Goal: Navigation & Orientation: Find specific page/section

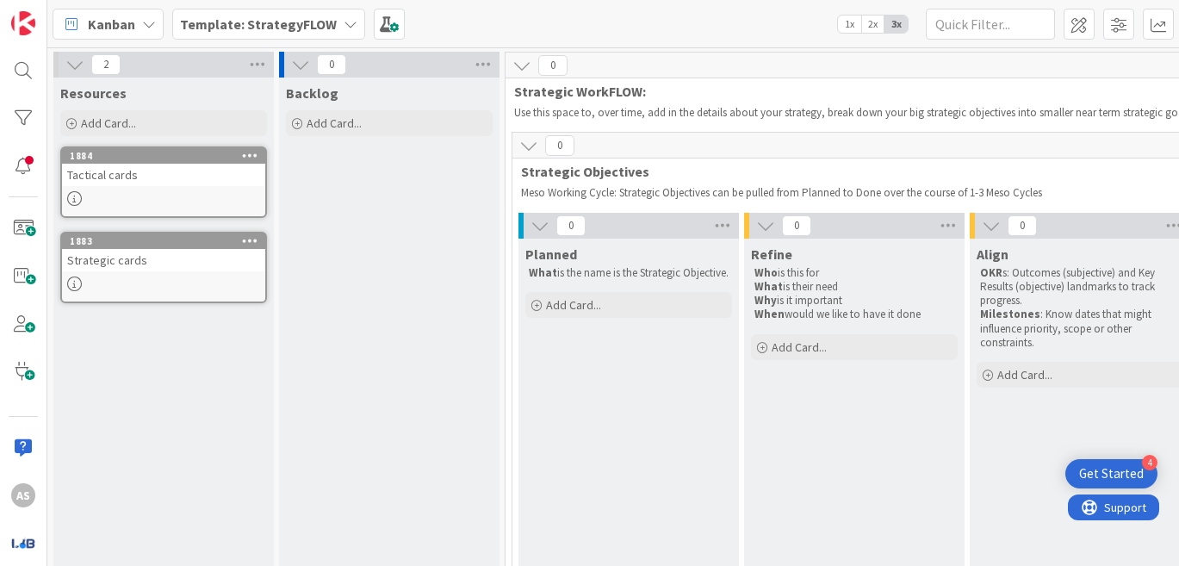
click at [281, 31] on b "Template: StrategyFLOW" at bounding box center [258, 23] width 157 height 17
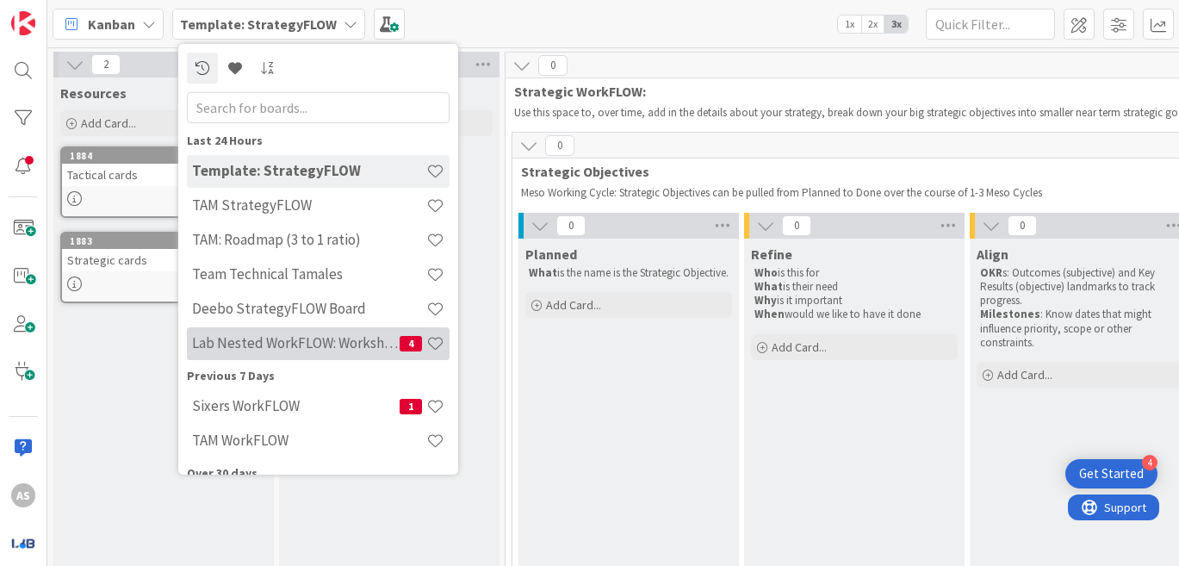
click at [361, 345] on h4 "Lab Nested WorkFLOW: Workshop" at bounding box center [295, 342] width 207 height 17
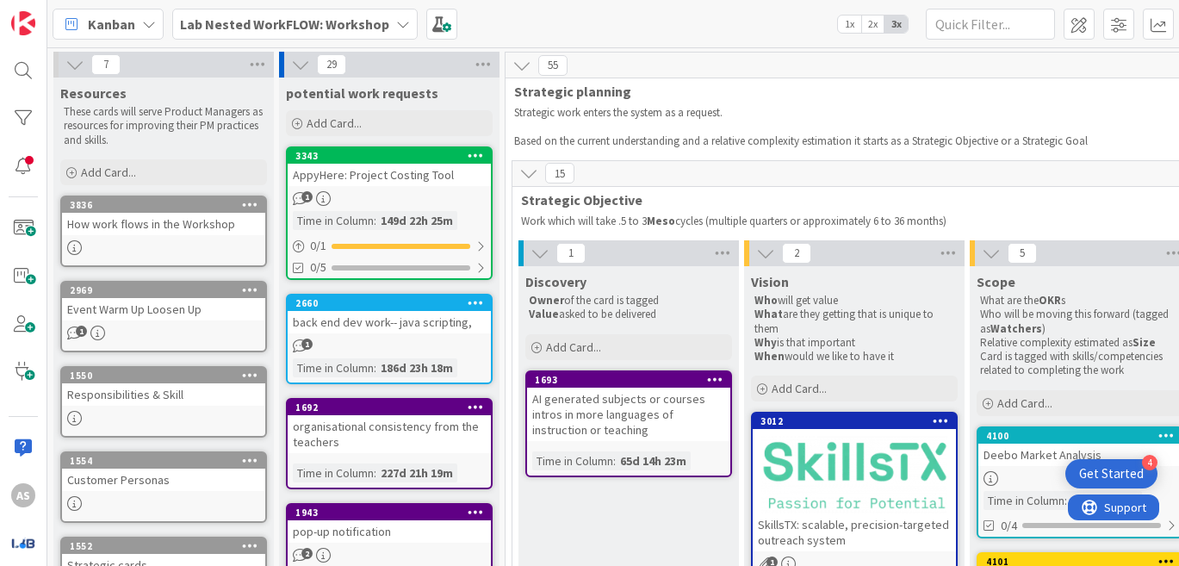
click at [302, 14] on span "Lab Nested WorkFLOW: Workshop" at bounding box center [284, 24] width 209 height 21
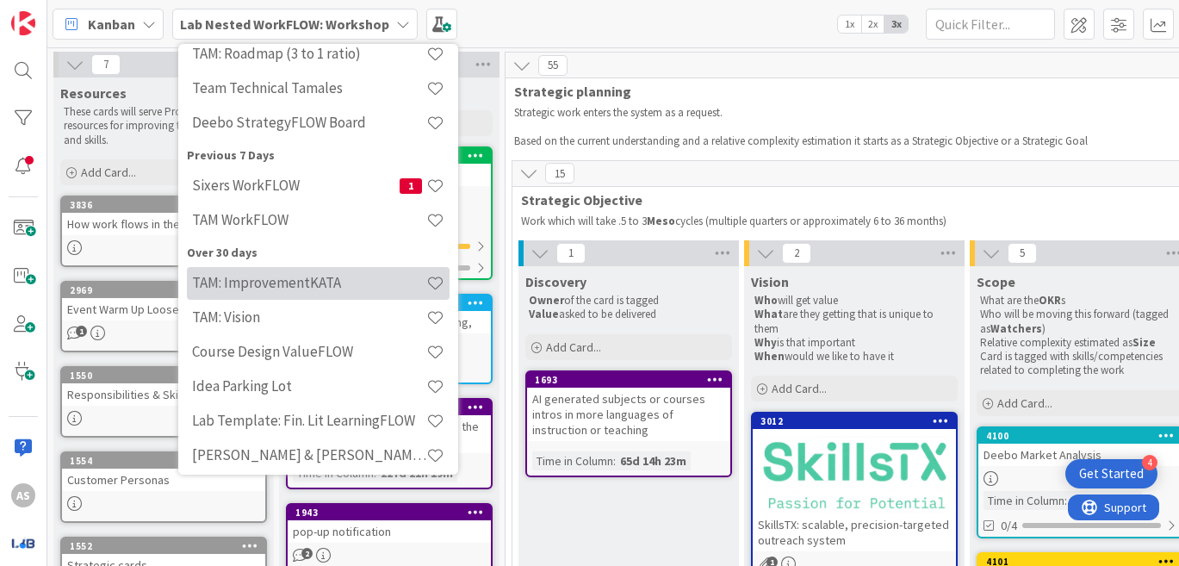
scroll to position [344, 0]
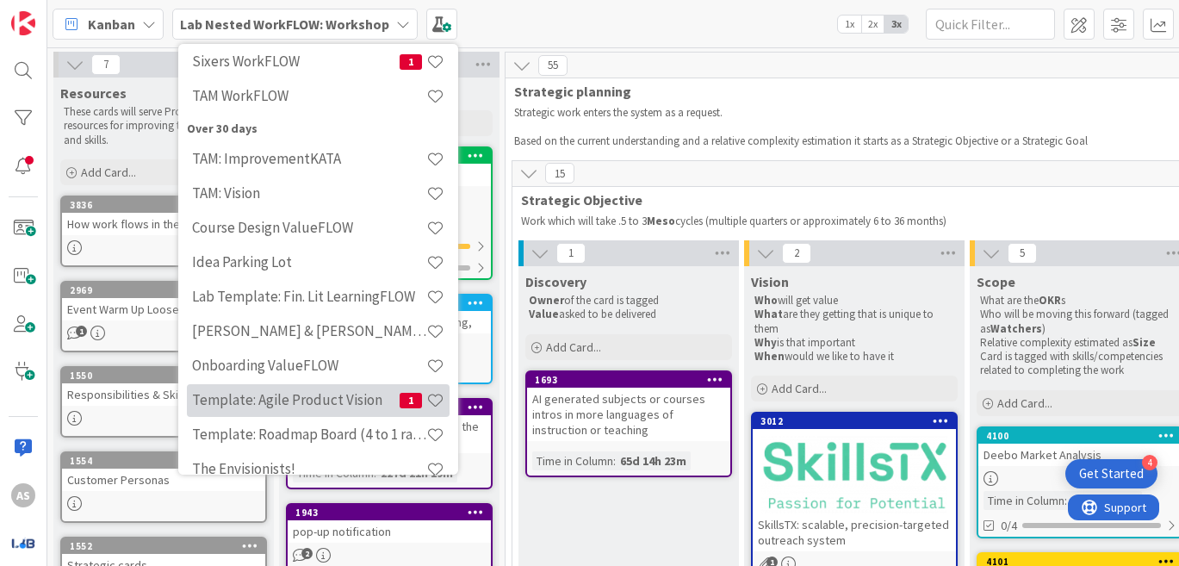
click at [363, 406] on h4 "Template: Agile Product Vision" at bounding box center [295, 399] width 207 height 17
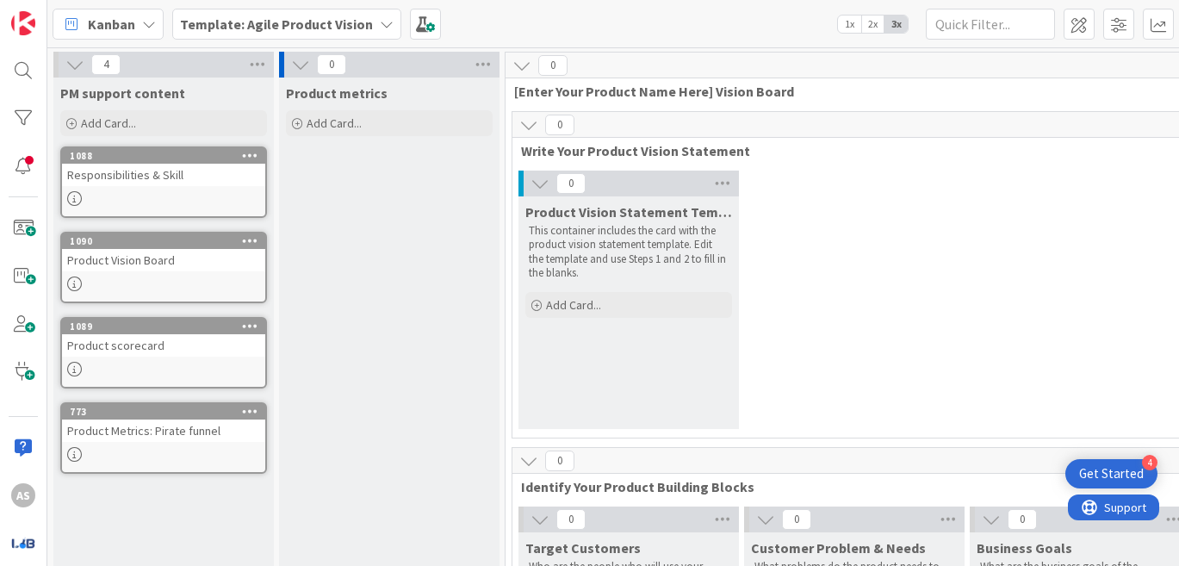
click at [343, 31] on b "Template: Agile Product Vision" at bounding box center [276, 23] width 193 height 17
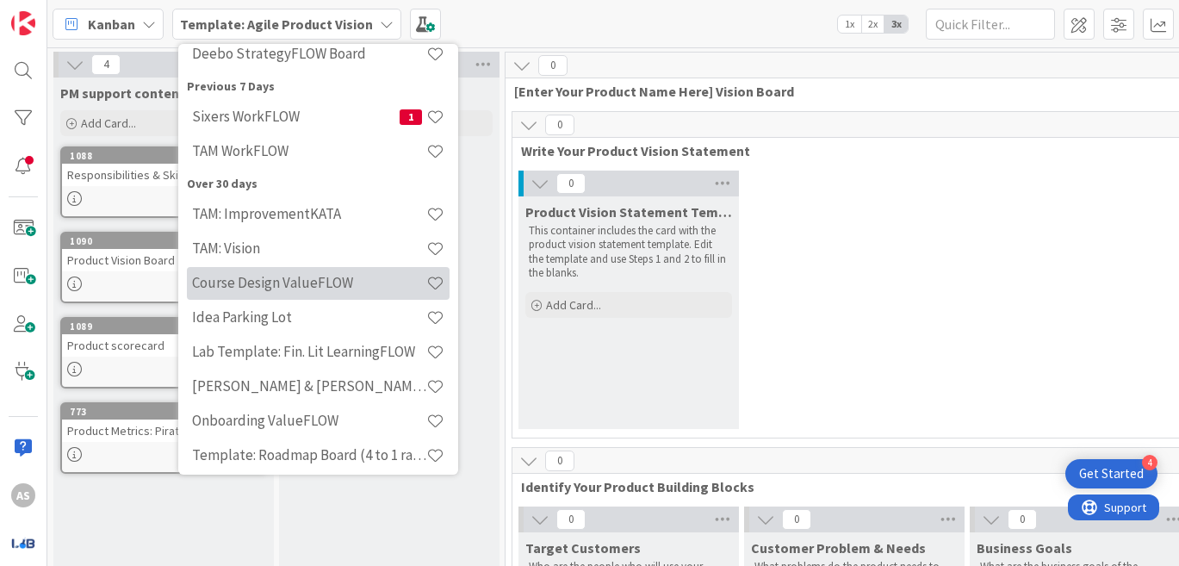
scroll to position [366, 0]
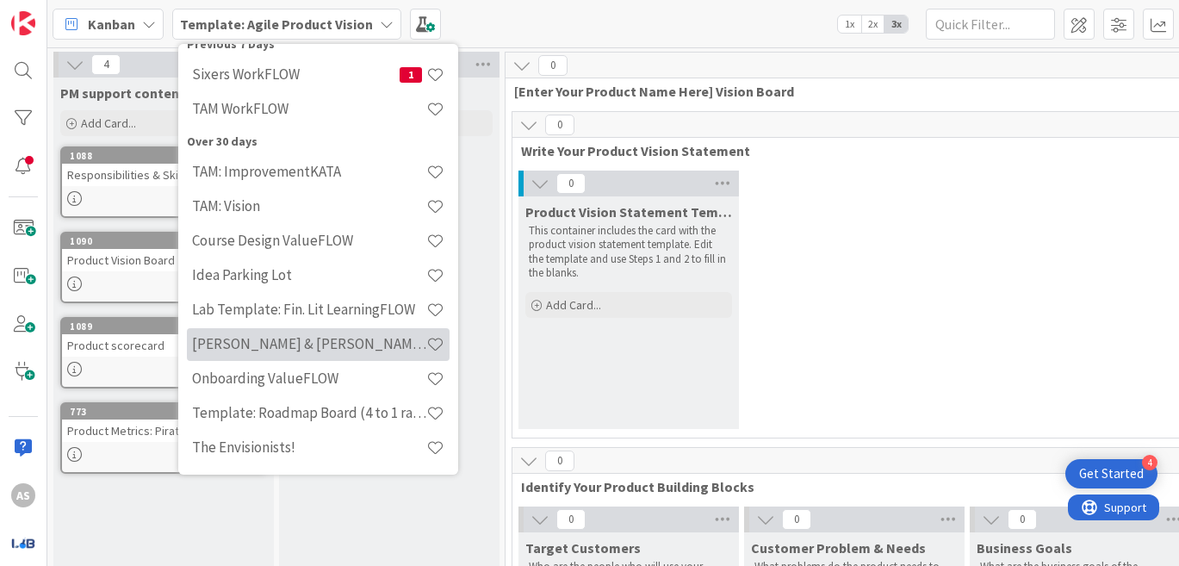
click at [366, 344] on h4 "[PERSON_NAME] & [PERSON_NAME]: New team WorkFLOW" at bounding box center [309, 343] width 234 height 17
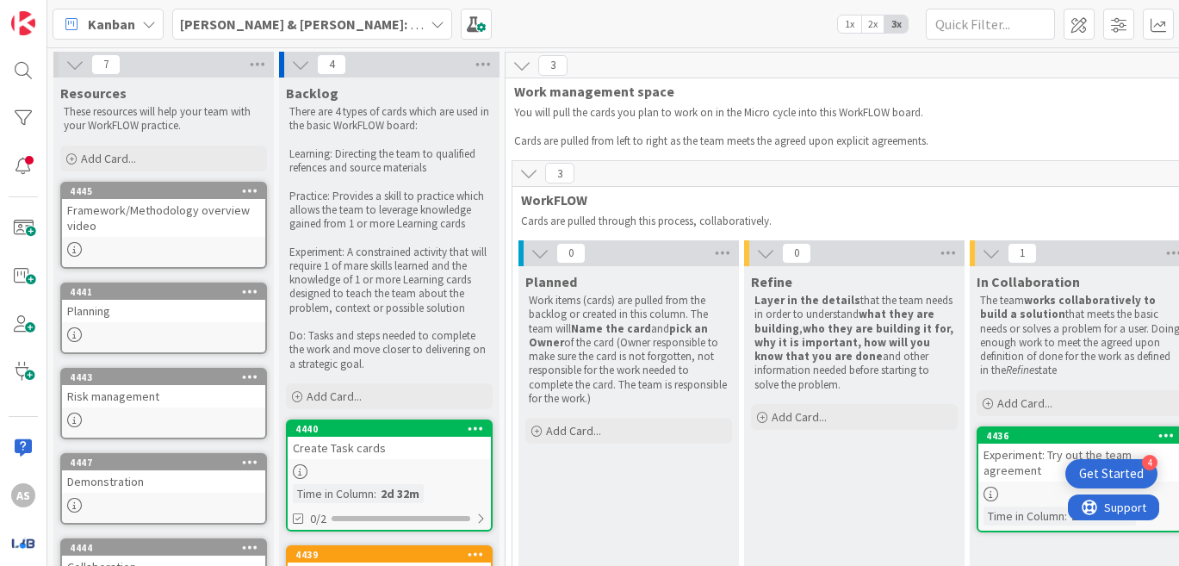
click at [269, 26] on b "[PERSON_NAME] & [PERSON_NAME]: New team WorkFLOW" at bounding box center [361, 23] width 362 height 17
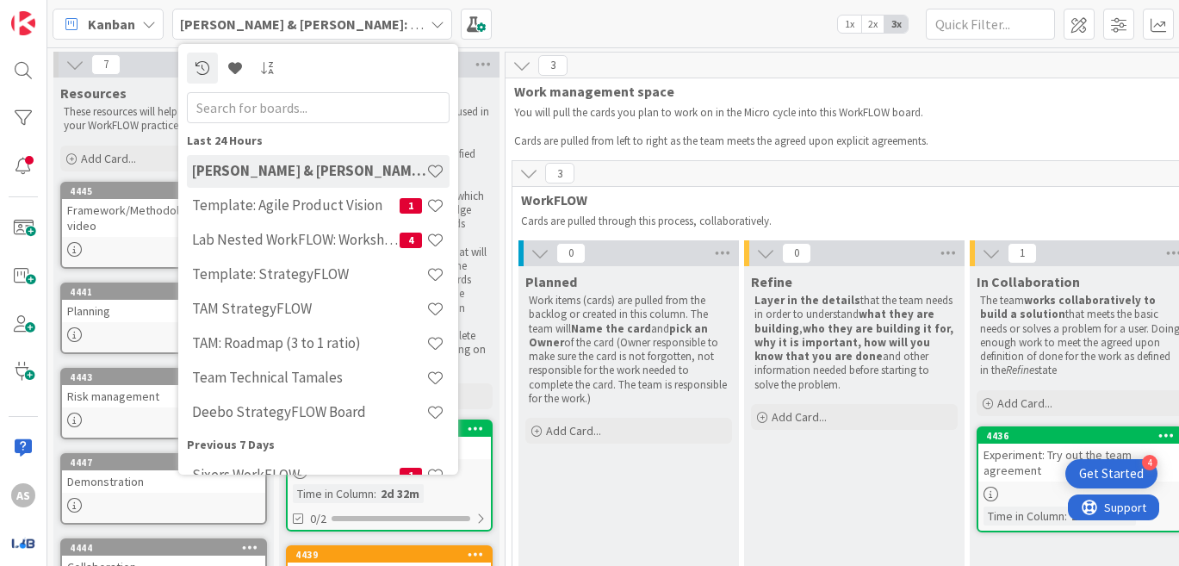
click at [358, 176] on h4 "[PERSON_NAME] & [PERSON_NAME]: New team WorkFLOW" at bounding box center [309, 170] width 234 height 17
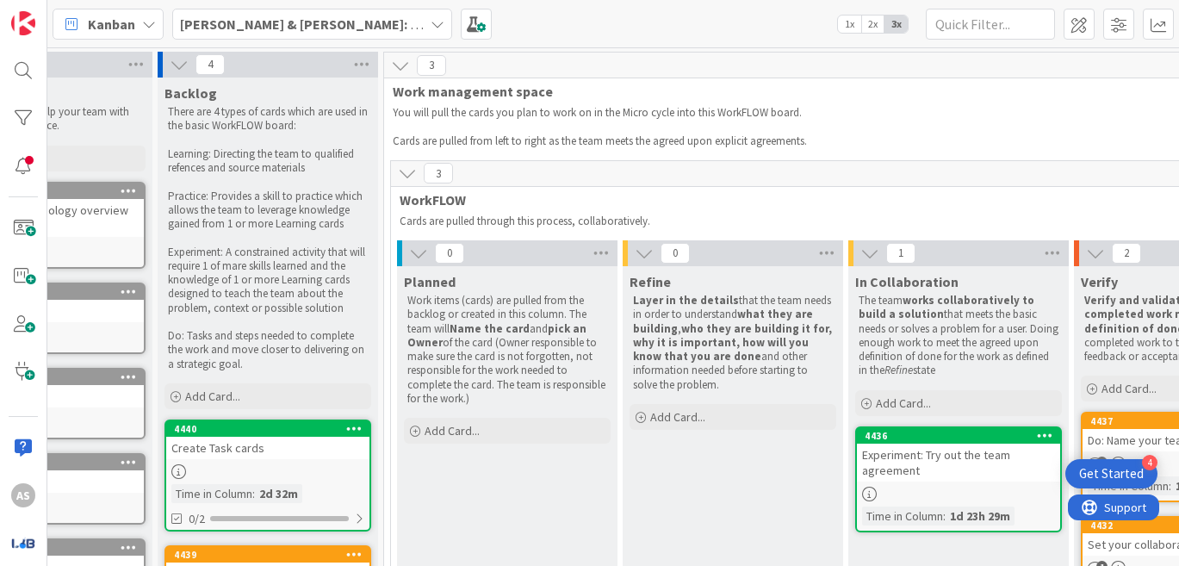
scroll to position [0, 112]
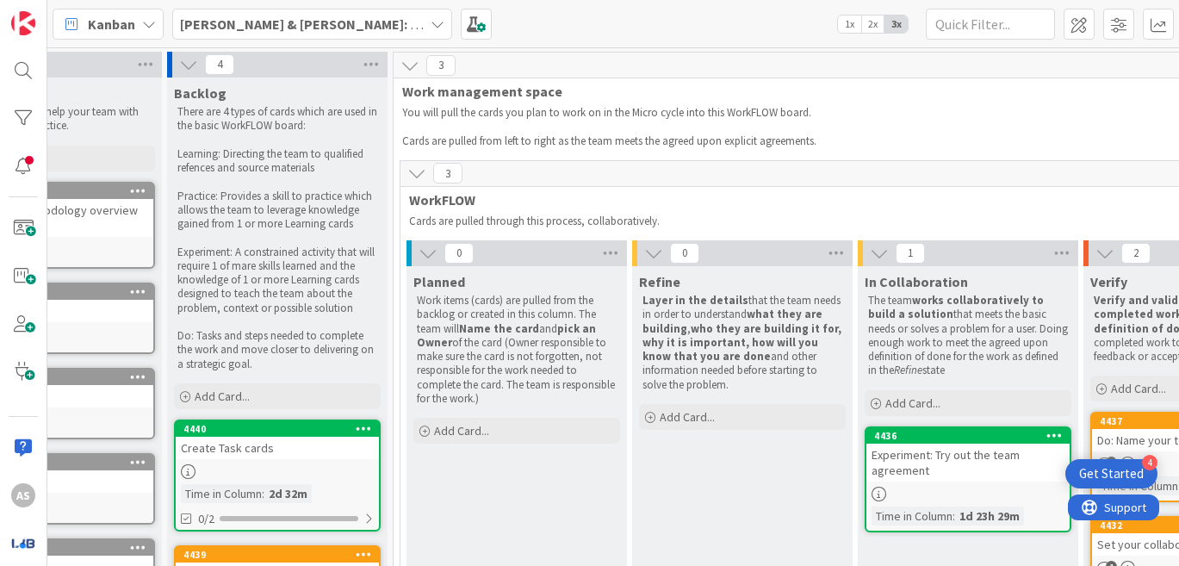
click at [414, 173] on icon at bounding box center [416, 173] width 19 height 19
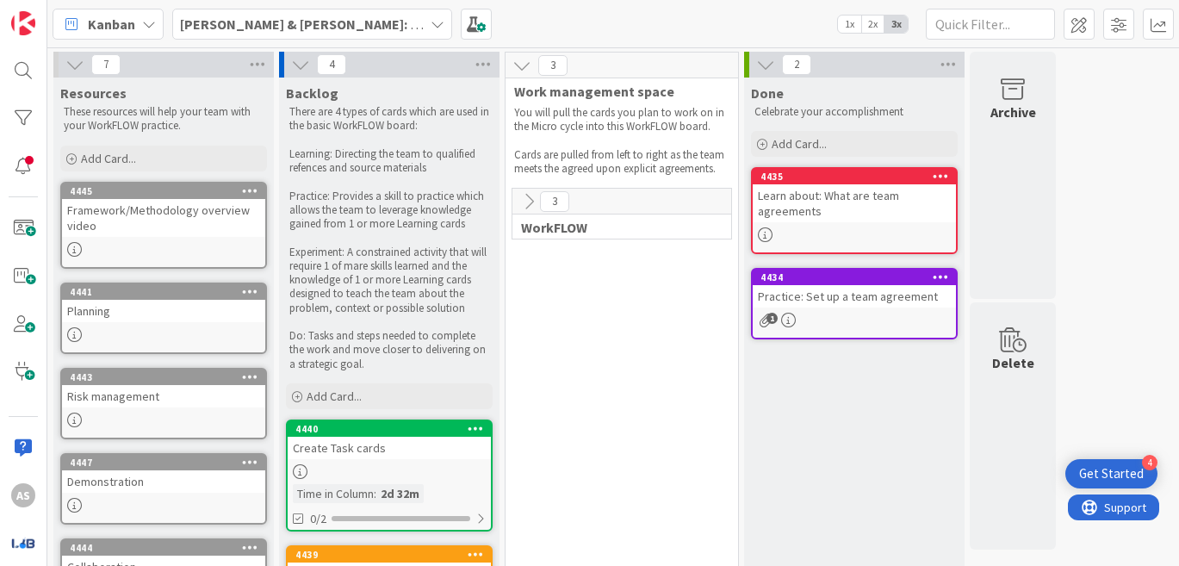
click at [524, 66] on icon at bounding box center [521, 65] width 19 height 19
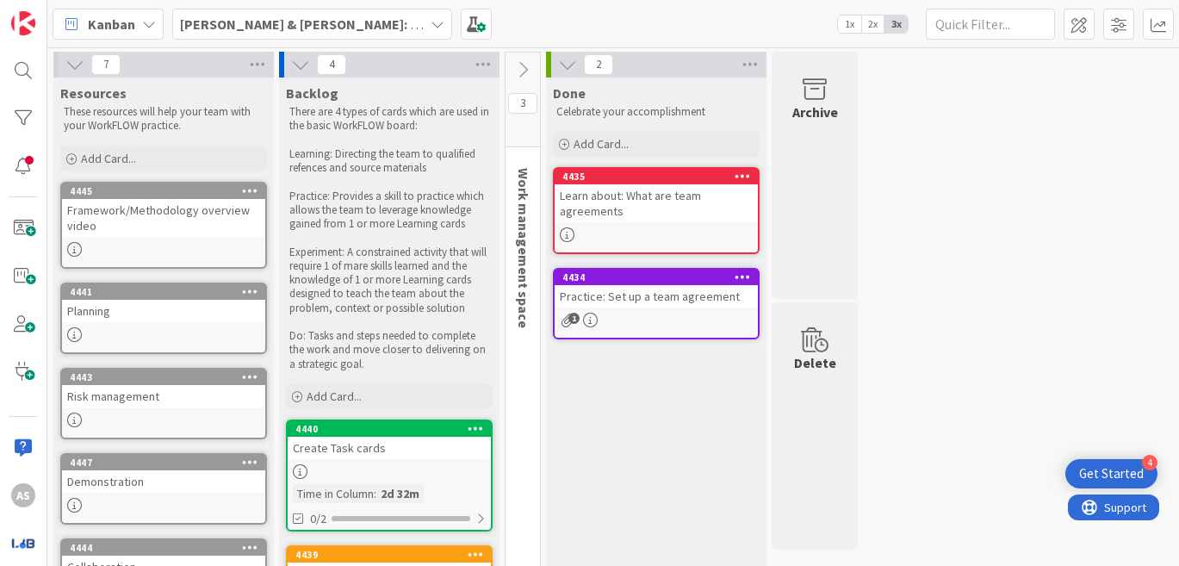
click at [563, 67] on icon at bounding box center [567, 64] width 19 height 19
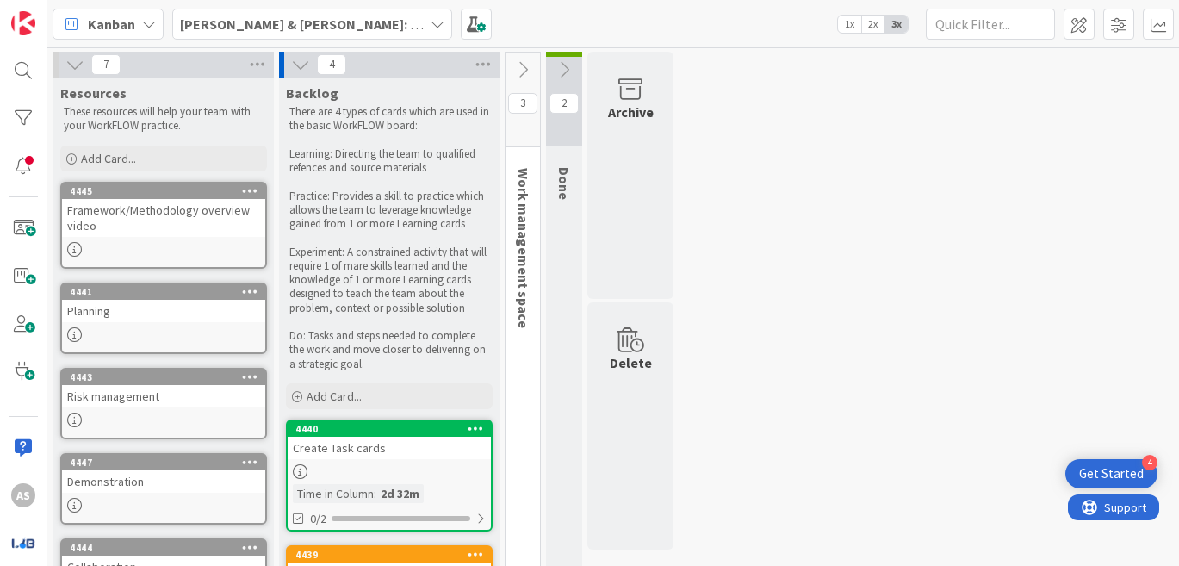
click at [563, 67] on icon at bounding box center [563, 69] width 19 height 19
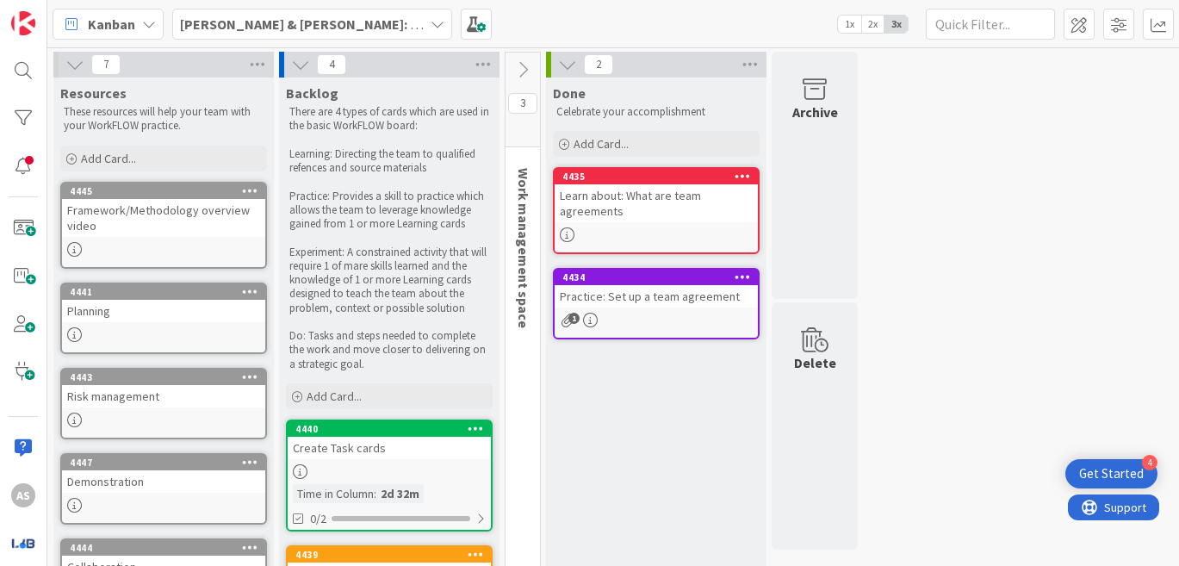
click at [527, 66] on icon at bounding box center [522, 69] width 19 height 19
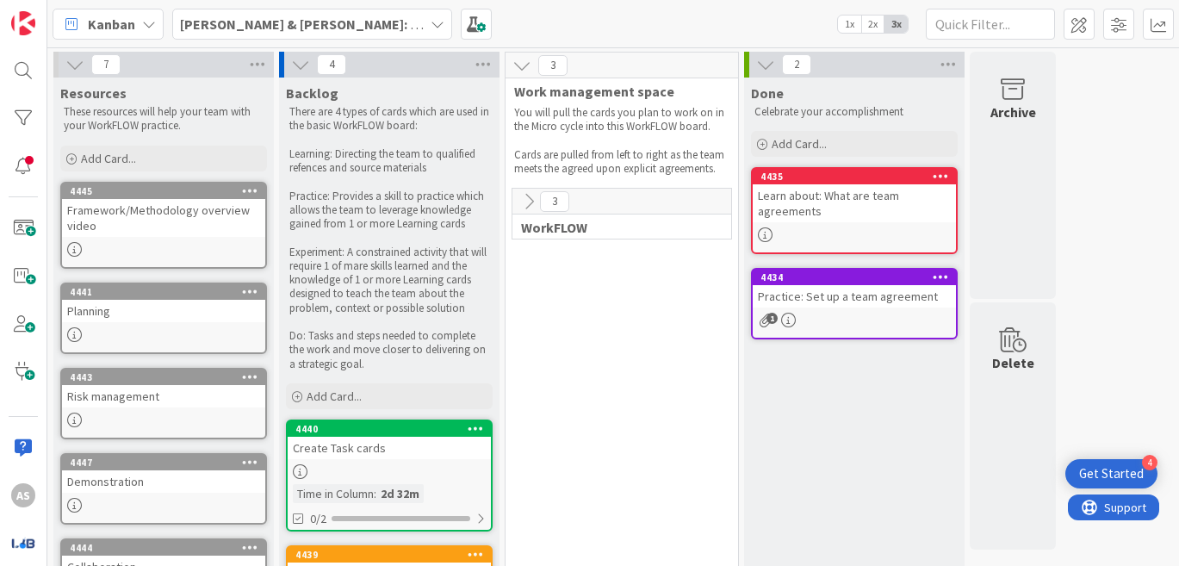
click at [529, 205] on icon at bounding box center [528, 201] width 19 height 19
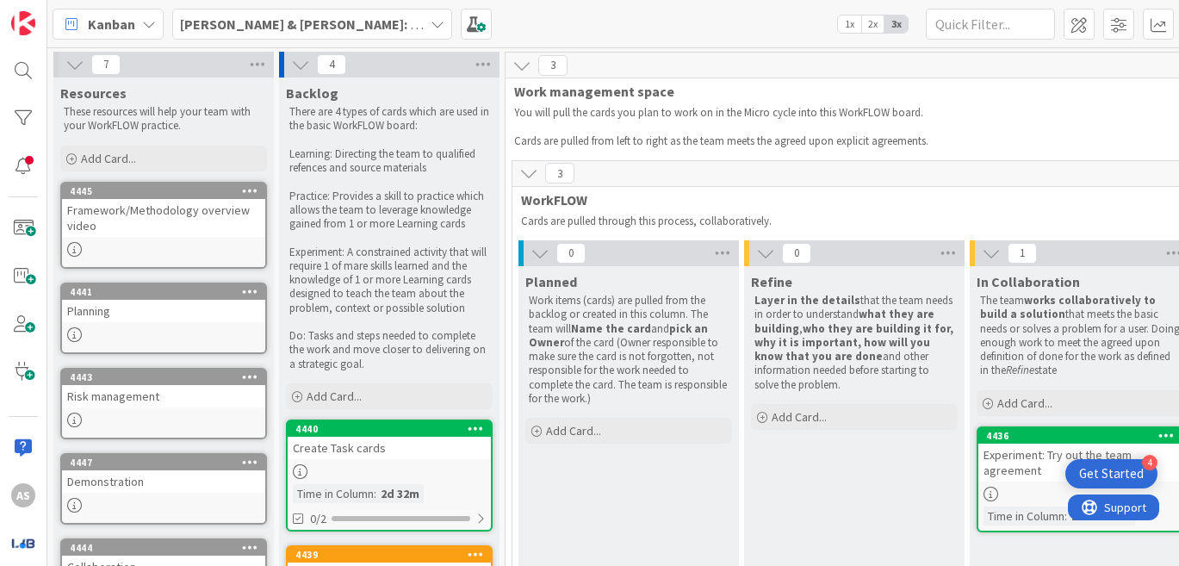
drag, startPoint x: 646, startPoint y: 136, endPoint x: 648, endPoint y: 21, distance: 115.4
click at [651, 22] on div "[PERSON_NAME] & [PERSON_NAME]: New team WorkFLOW 1x 2x 3x" at bounding box center [612, 23] width 1131 height 47
